Goal: Transaction & Acquisition: Subscribe to service/newsletter

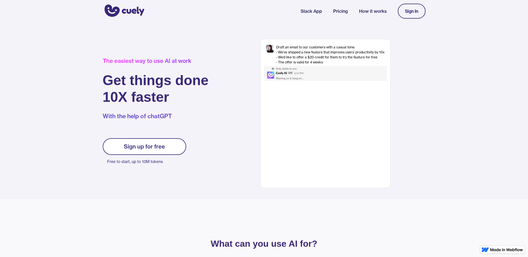
click at [135, 149] on div "Sign up for free" at bounding box center [144, 146] width 41 height 7
click at [151, 153] on link "Sign up for free" at bounding box center [144, 146] width 83 height 17
click at [416, 14] on link "Sign In" at bounding box center [412, 11] width 28 height 15
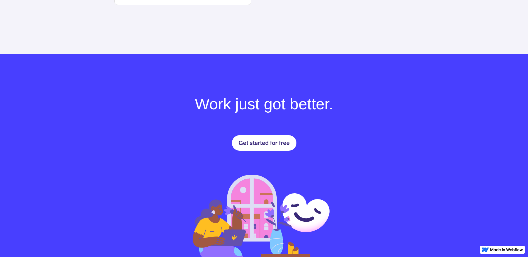
scroll to position [715, 0]
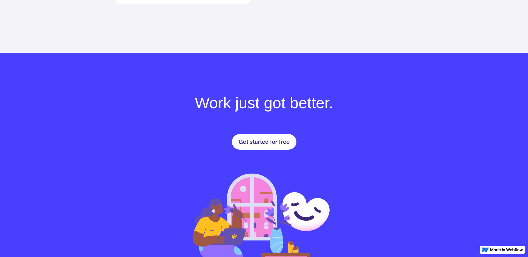
click at [269, 141] on div "Get started for free" at bounding box center [263, 142] width 51 height 7
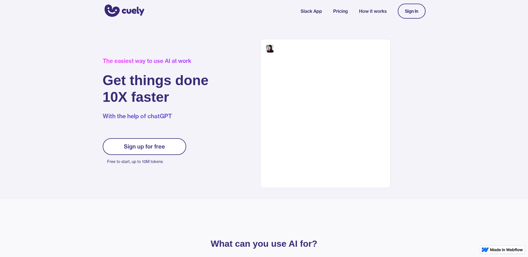
click at [135, 142] on link "Sign up for free" at bounding box center [144, 146] width 83 height 17
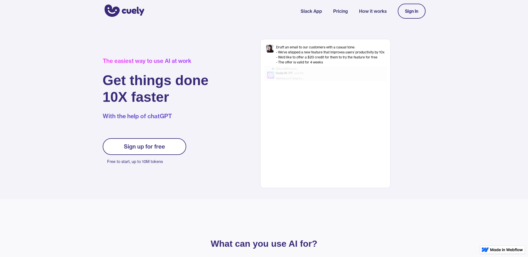
click at [150, 145] on div "Sign up for free" at bounding box center [144, 146] width 41 height 7
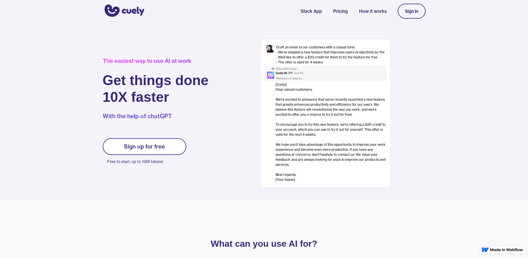
click at [377, 10] on link "How it works" at bounding box center [373, 11] width 28 height 7
click at [173, 142] on link "Sign up for free" at bounding box center [144, 146] width 83 height 17
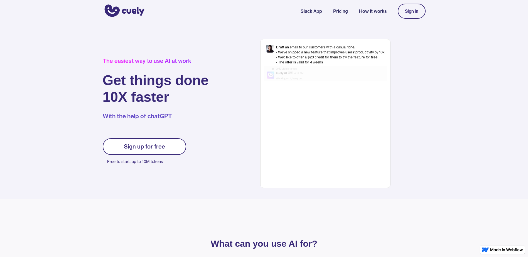
click at [141, 149] on div "Sign up for free" at bounding box center [144, 146] width 41 height 7
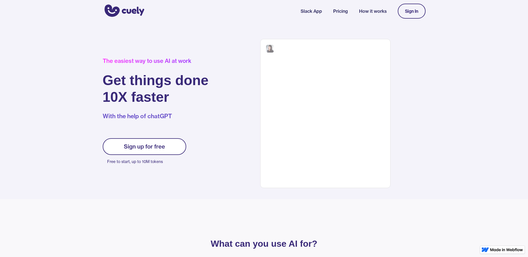
click at [141, 149] on div "Sign up for free" at bounding box center [144, 146] width 41 height 7
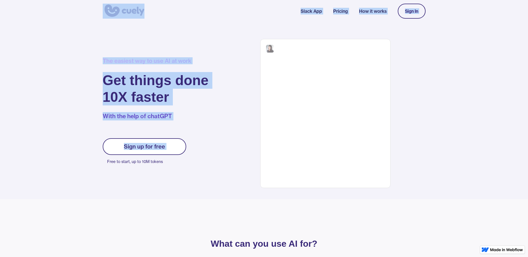
click at [141, 149] on div "Sign up for free" at bounding box center [144, 146] width 41 height 7
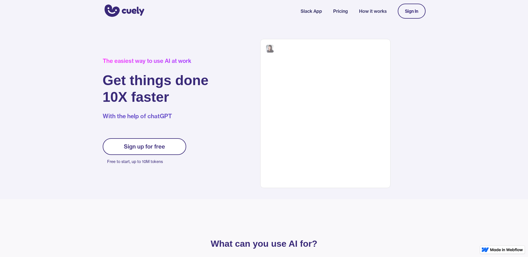
click at [141, 149] on div "Sign up for free" at bounding box center [144, 146] width 41 height 7
